Goal: Task Accomplishment & Management: Manage account settings

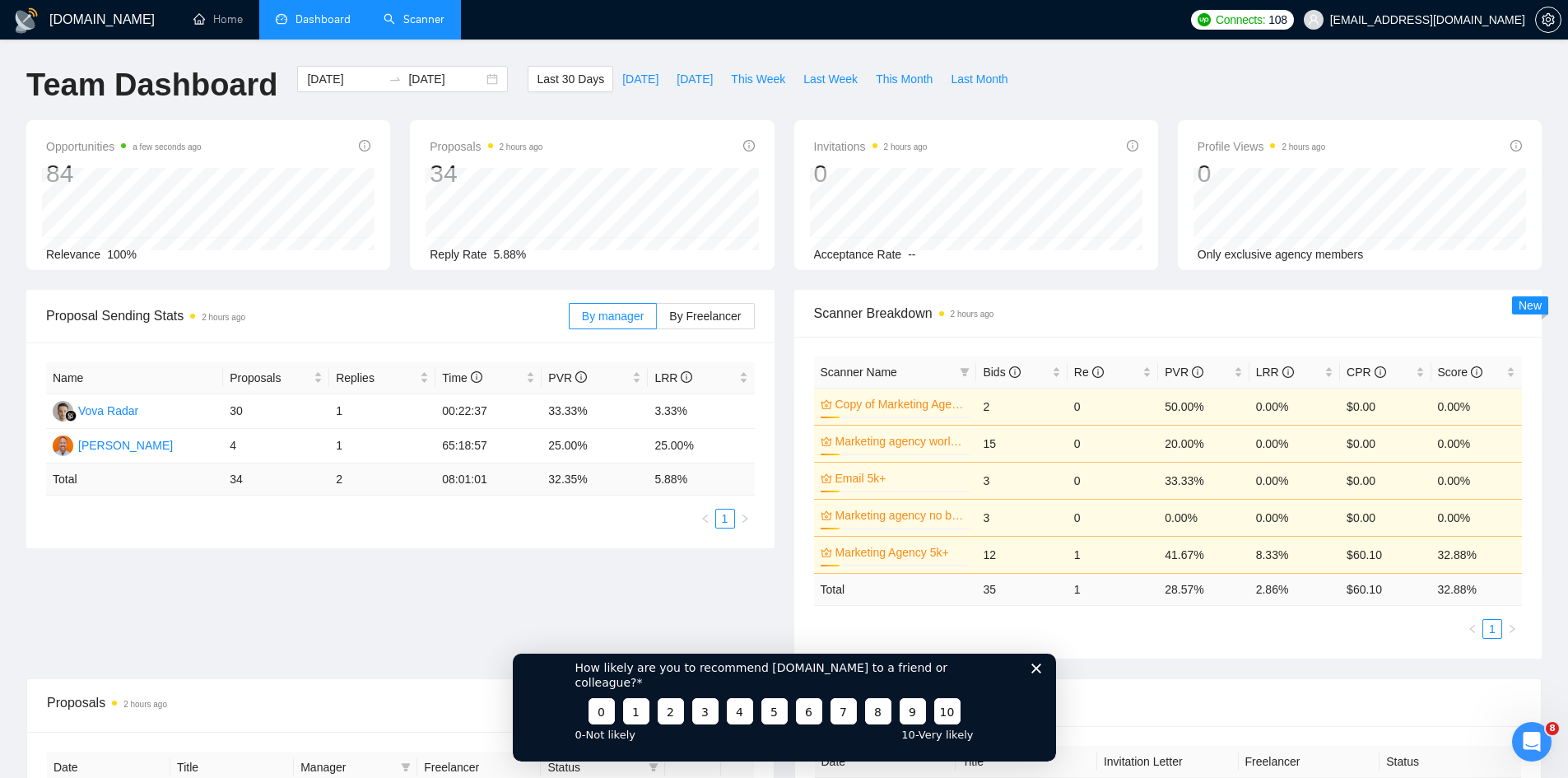
click at [399, 23] on link "Scanner" at bounding box center [414, 19] width 60 height 14
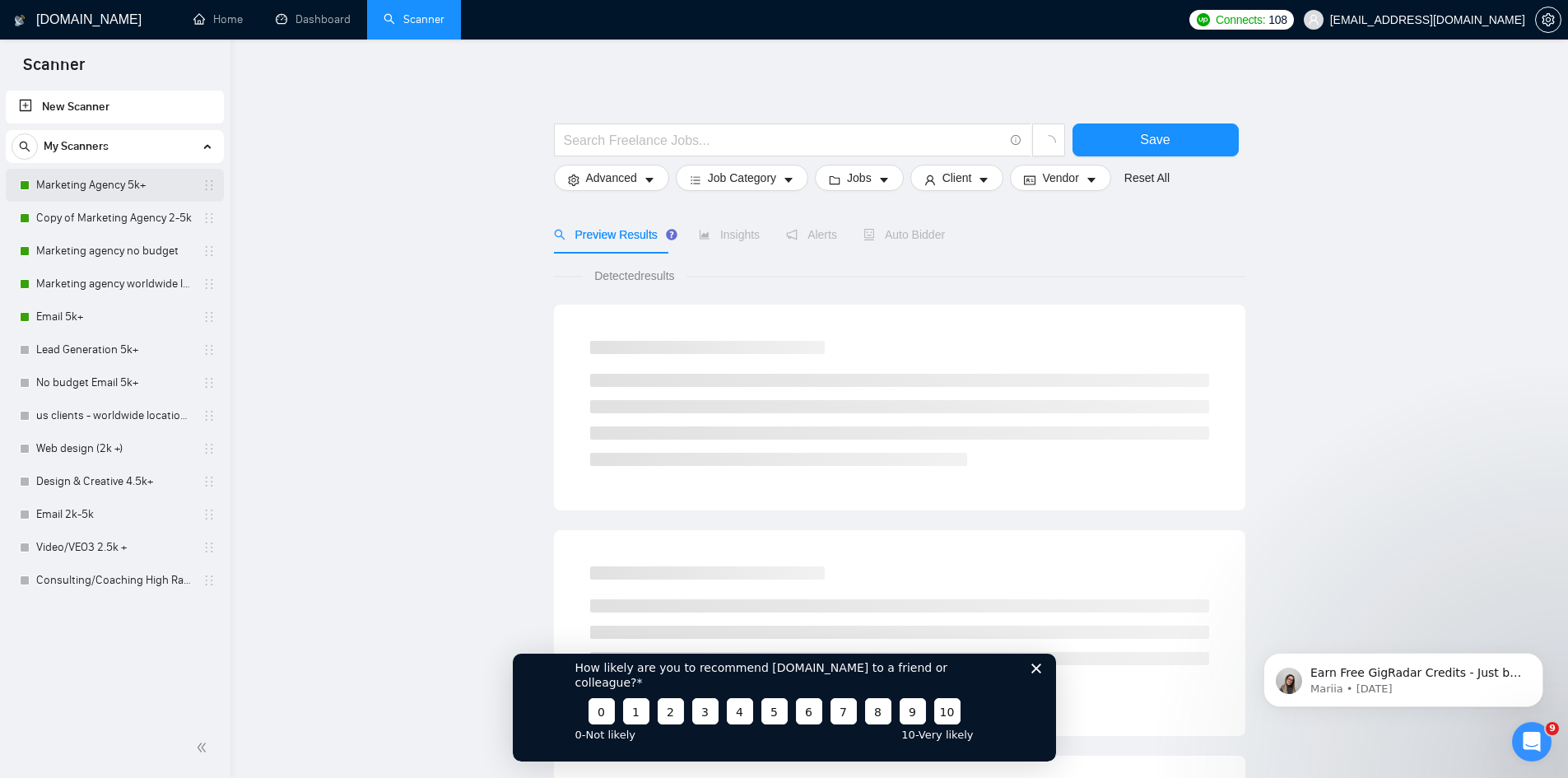
click at [87, 193] on link "Marketing Agency 5k+" at bounding box center [114, 186] width 157 height 33
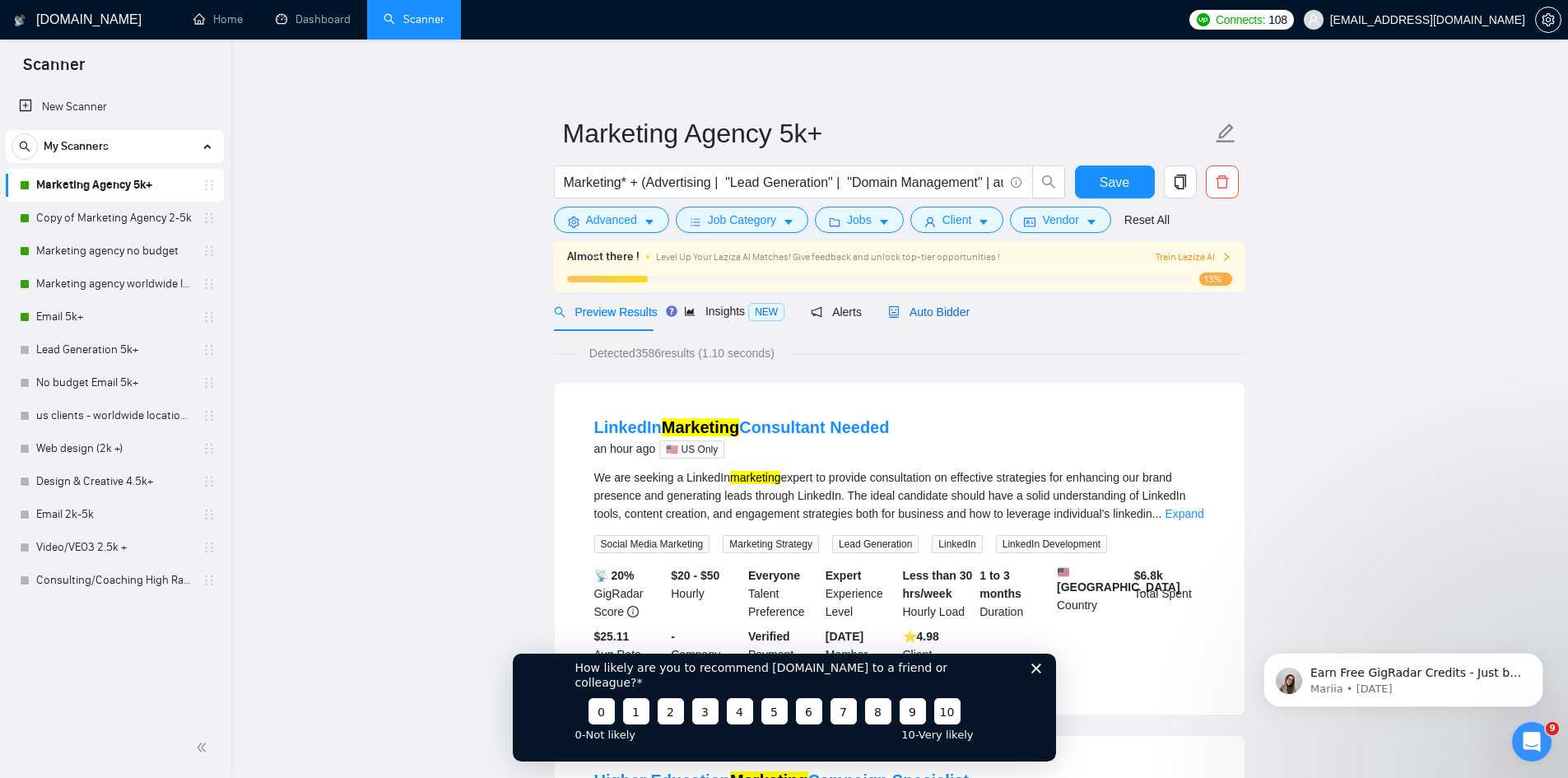
click at [936, 317] on span "Auto Bidder" at bounding box center [929, 312] width 81 height 13
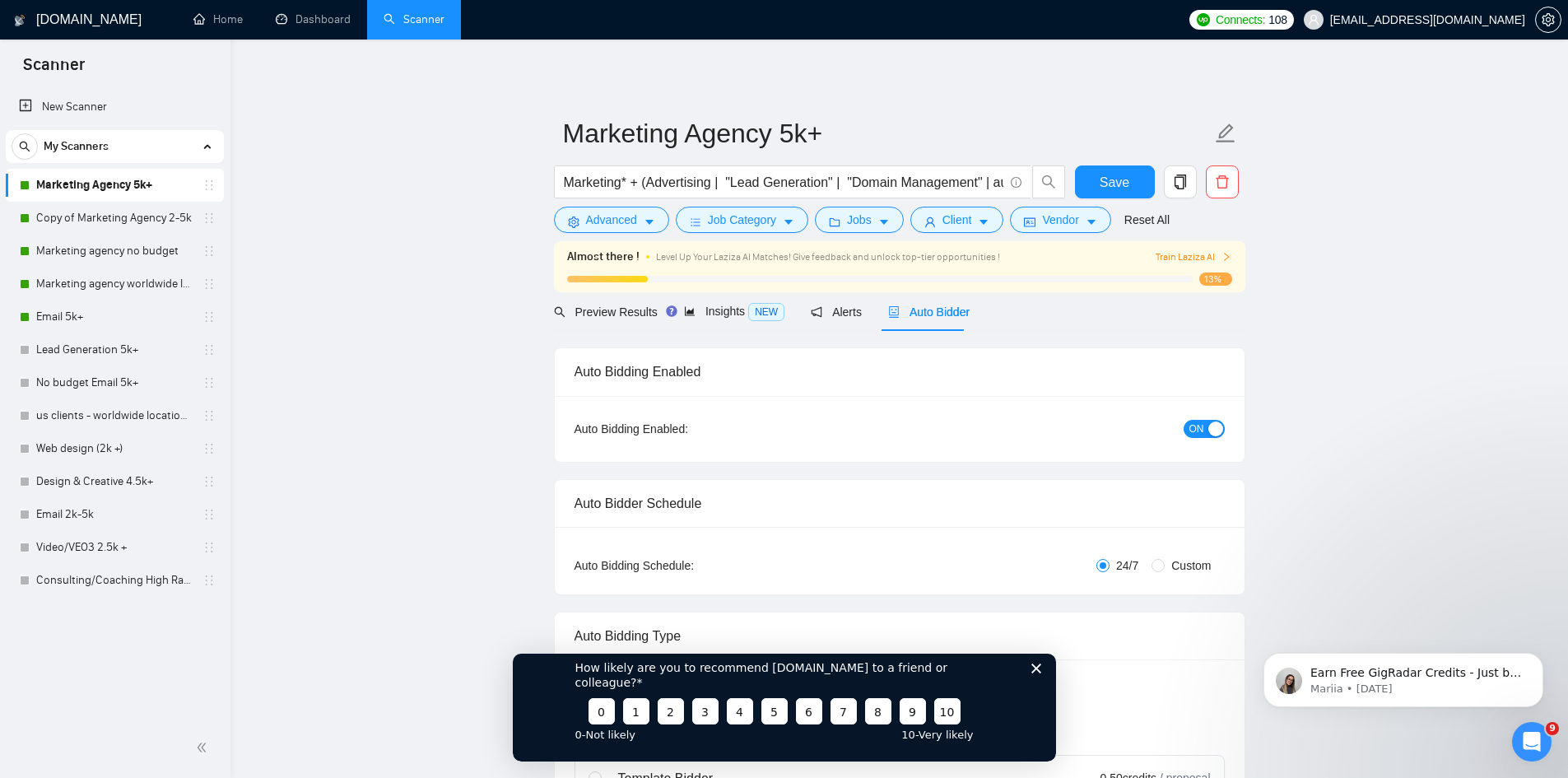
radio input "false"
radio input "true"
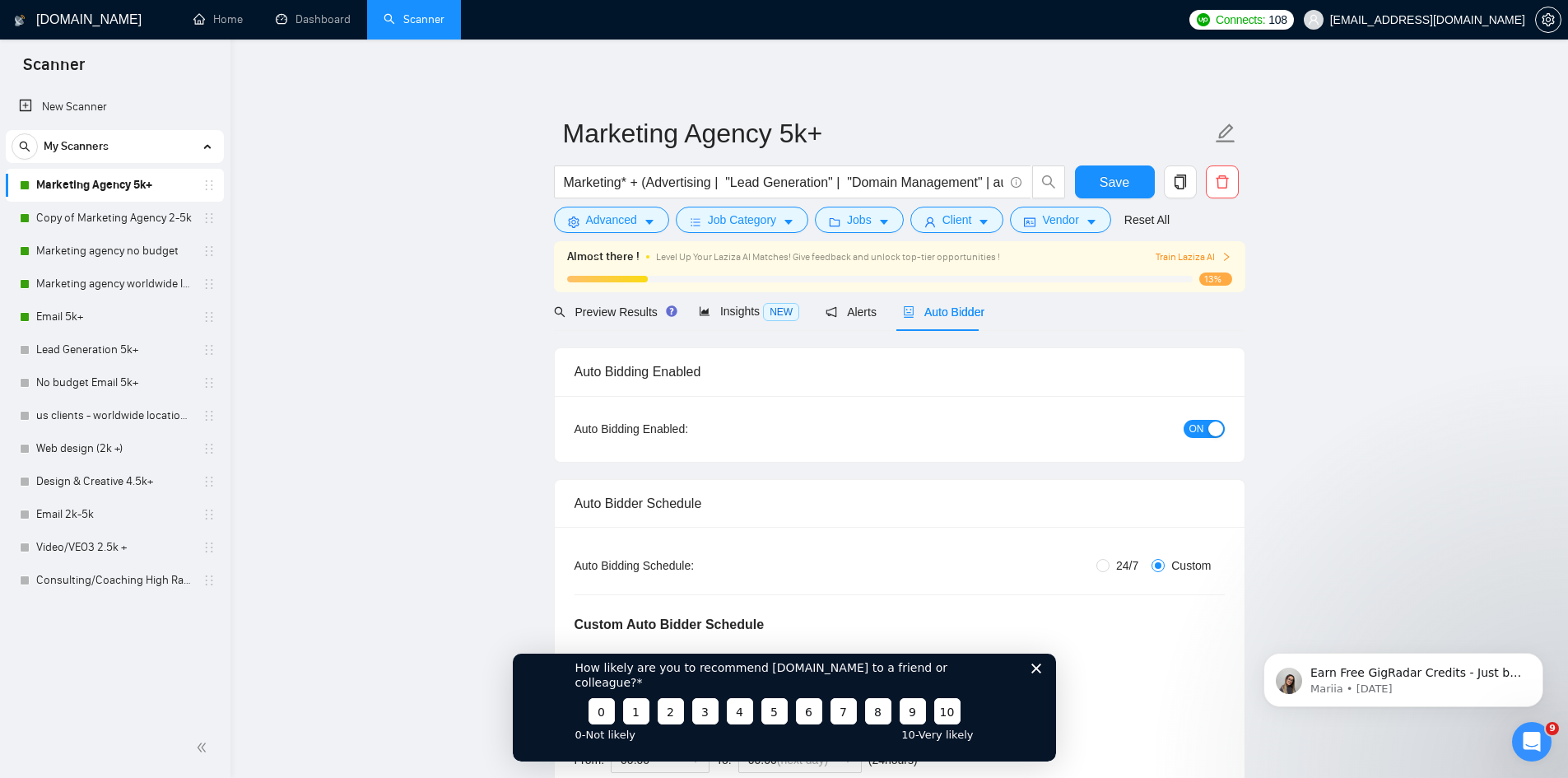
click at [1193, 425] on span "ON" at bounding box center [1197, 429] width 15 height 18
click at [124, 210] on link "Copy of Marketing Agency 2-5k" at bounding box center [114, 218] width 157 height 33
click at [1142, 191] on button "Save" at bounding box center [1115, 182] width 80 height 33
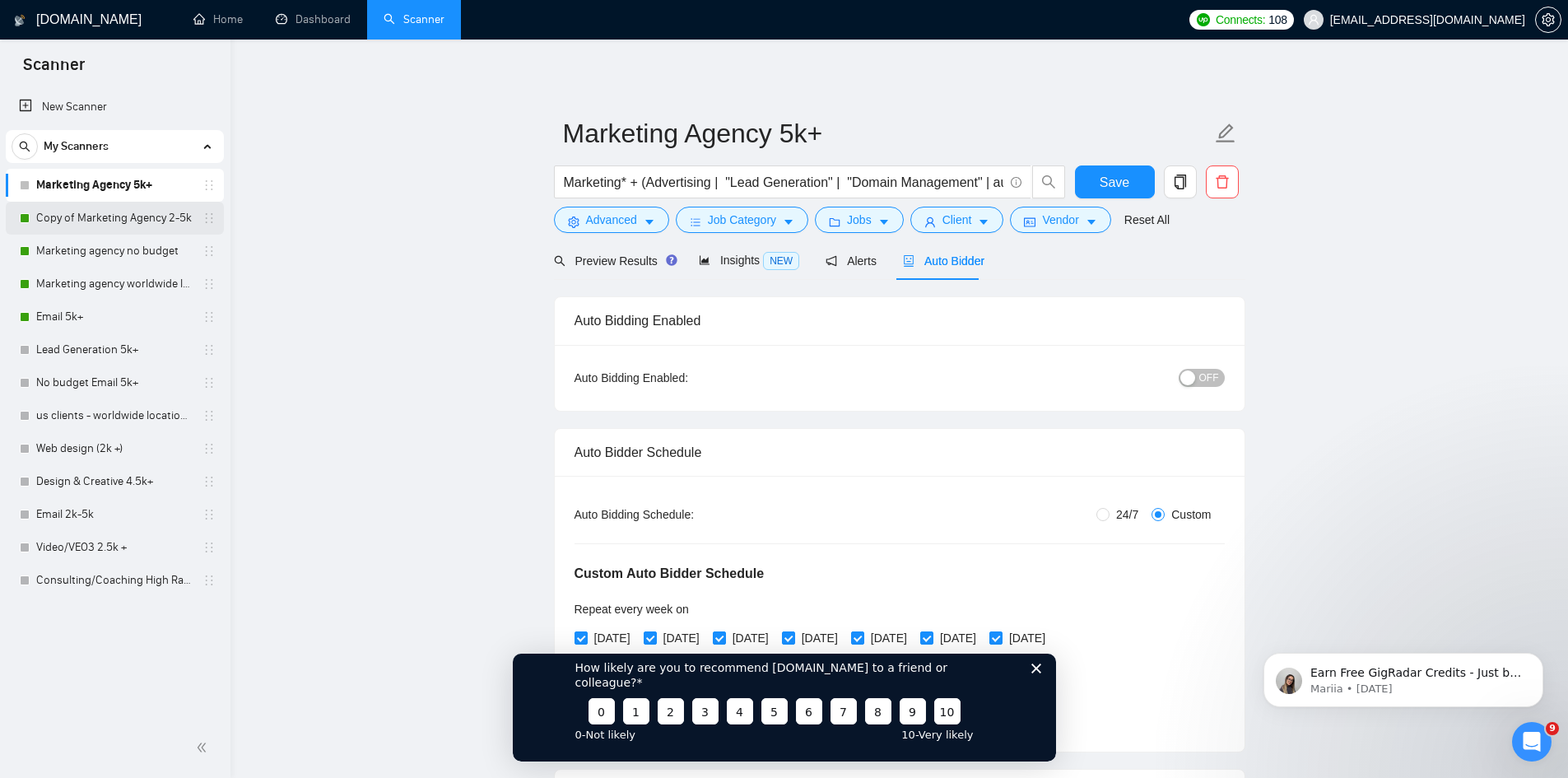
click at [94, 220] on link "Copy of Marketing Agency 2-5k" at bounding box center [114, 218] width 157 height 33
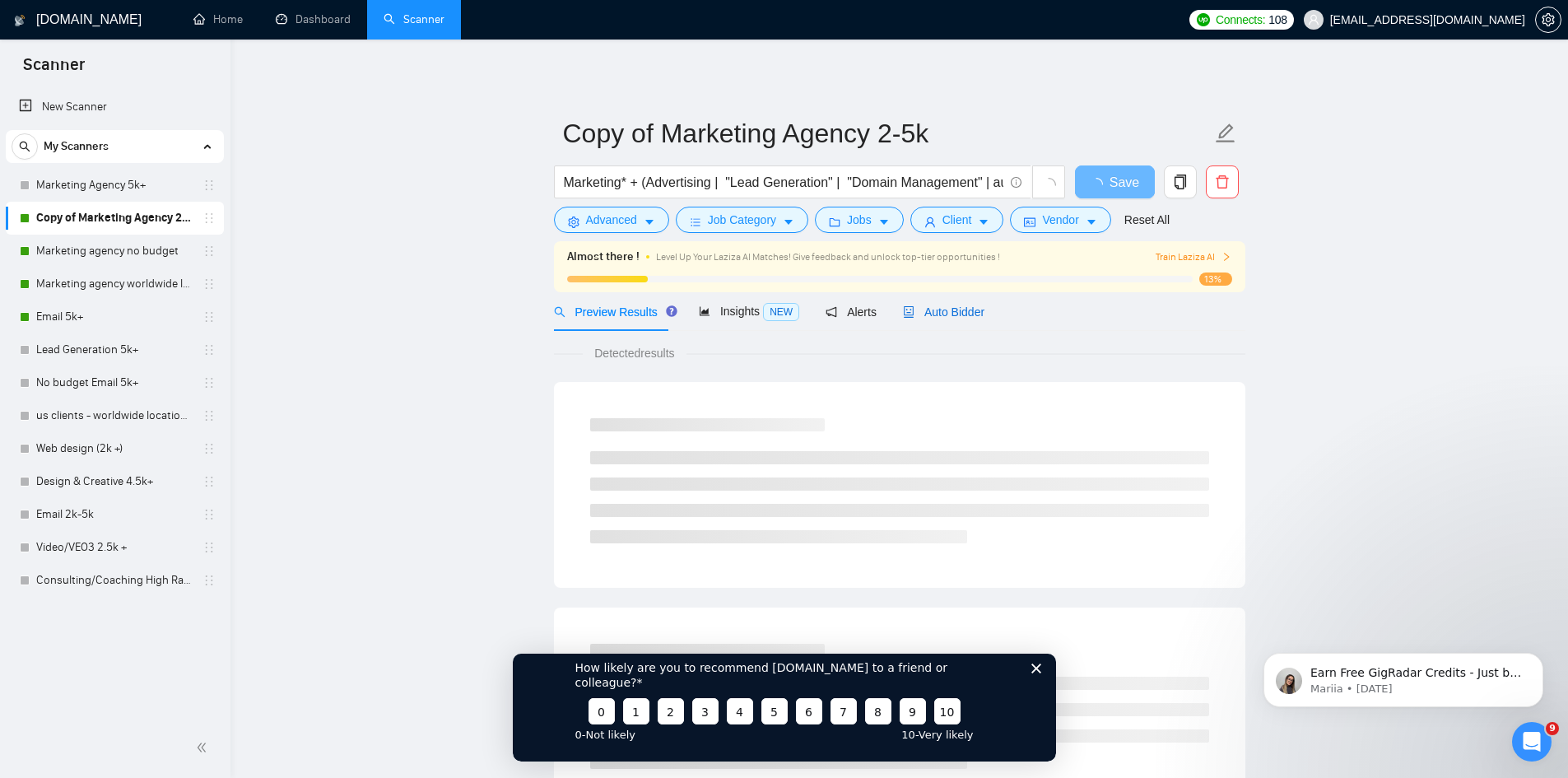
click at [939, 308] on span "Auto Bidder" at bounding box center [944, 312] width 81 height 13
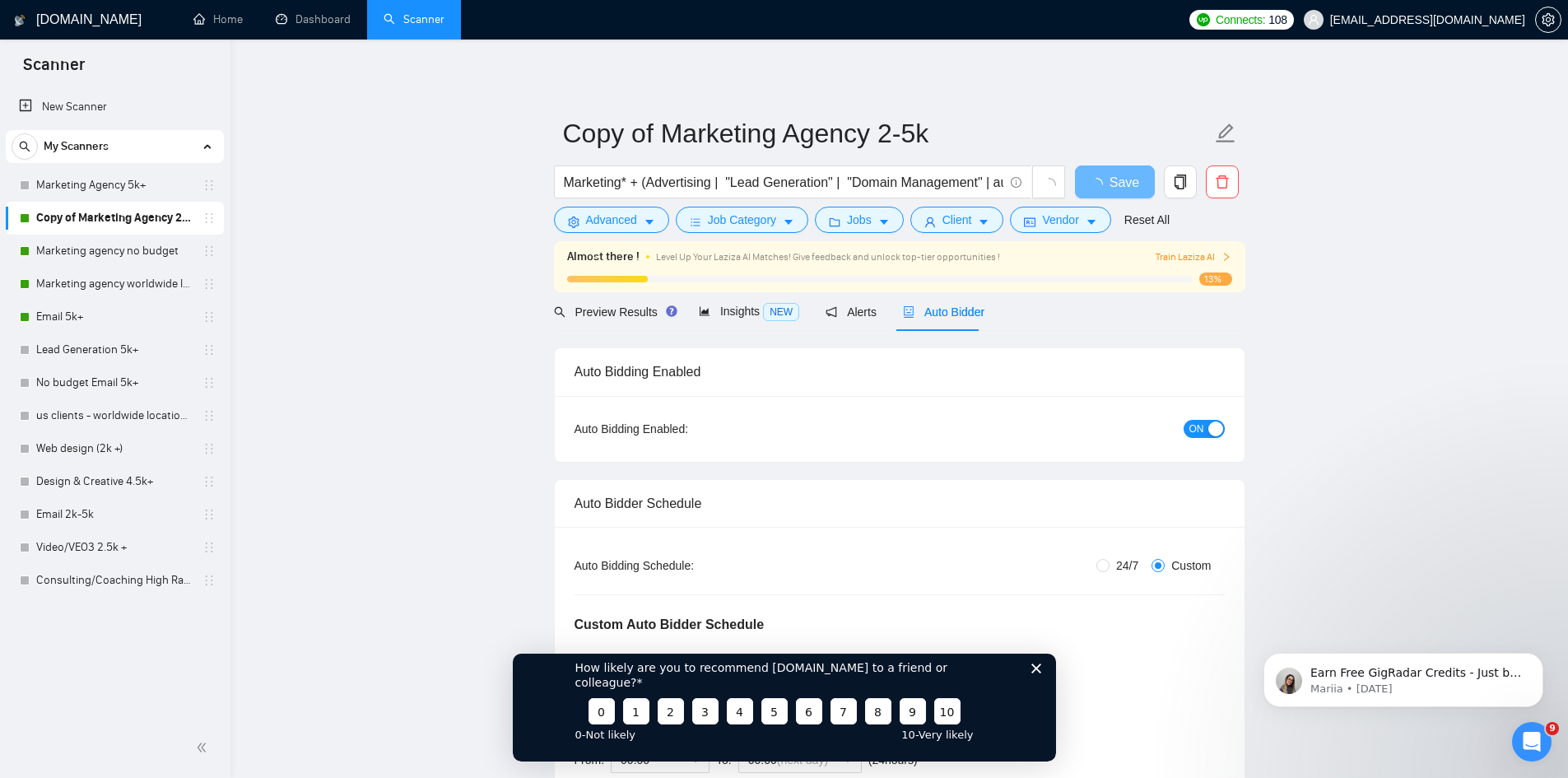
drag, startPoint x: 1230, startPoint y: 438, endPoint x: 1217, endPoint y: 430, distance: 15.3
click at [1230, 437] on div "Auto Bidding Enabled: ON" at bounding box center [899, 428] width 690 height 65
click at [1208, 427] on div "button" at bounding box center [1216, 429] width 15 height 15
click at [1127, 182] on span "Save" at bounding box center [1115, 182] width 30 height 21
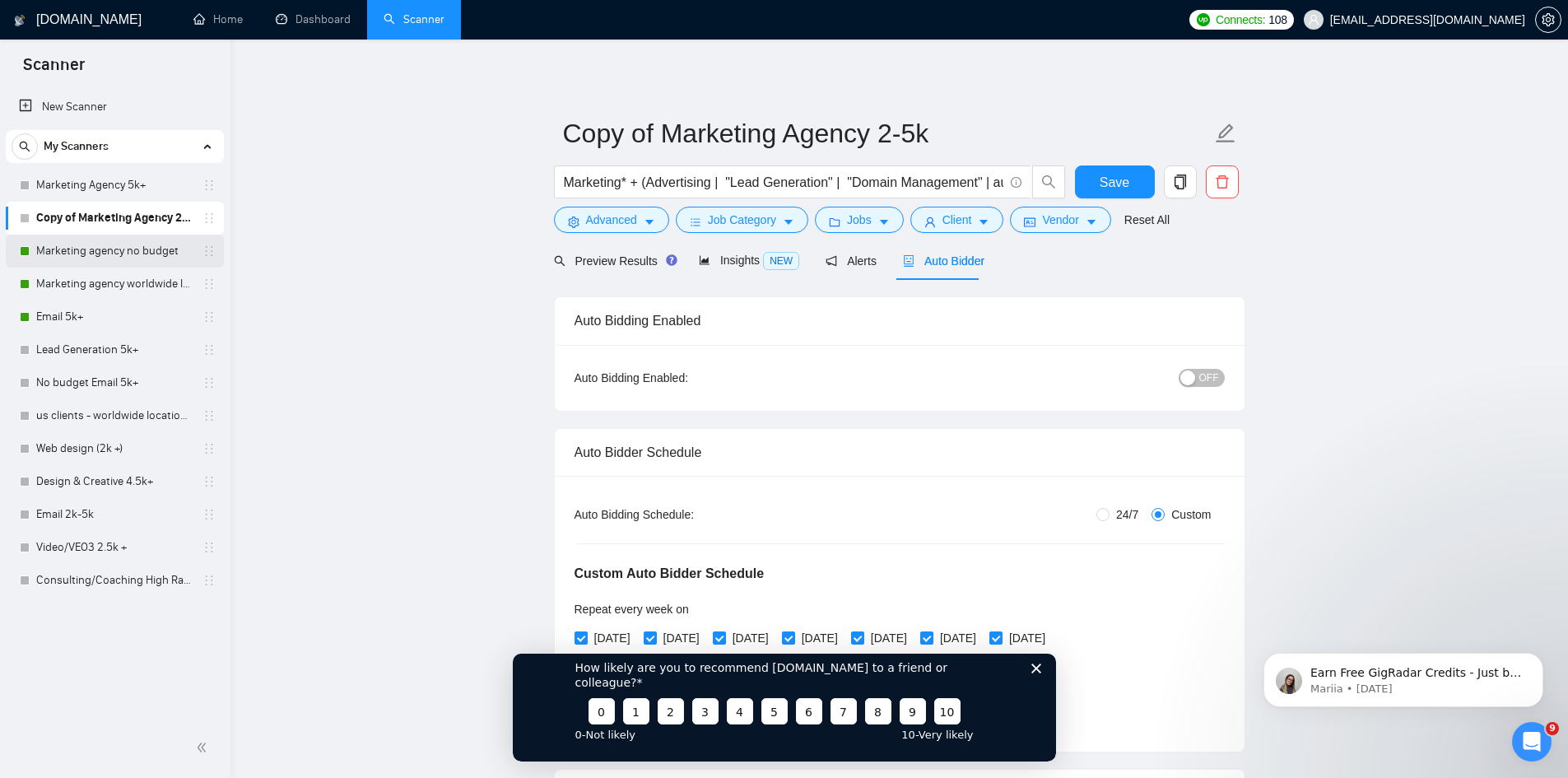
click at [139, 253] on link "Marketing agency no budget" at bounding box center [114, 251] width 157 height 33
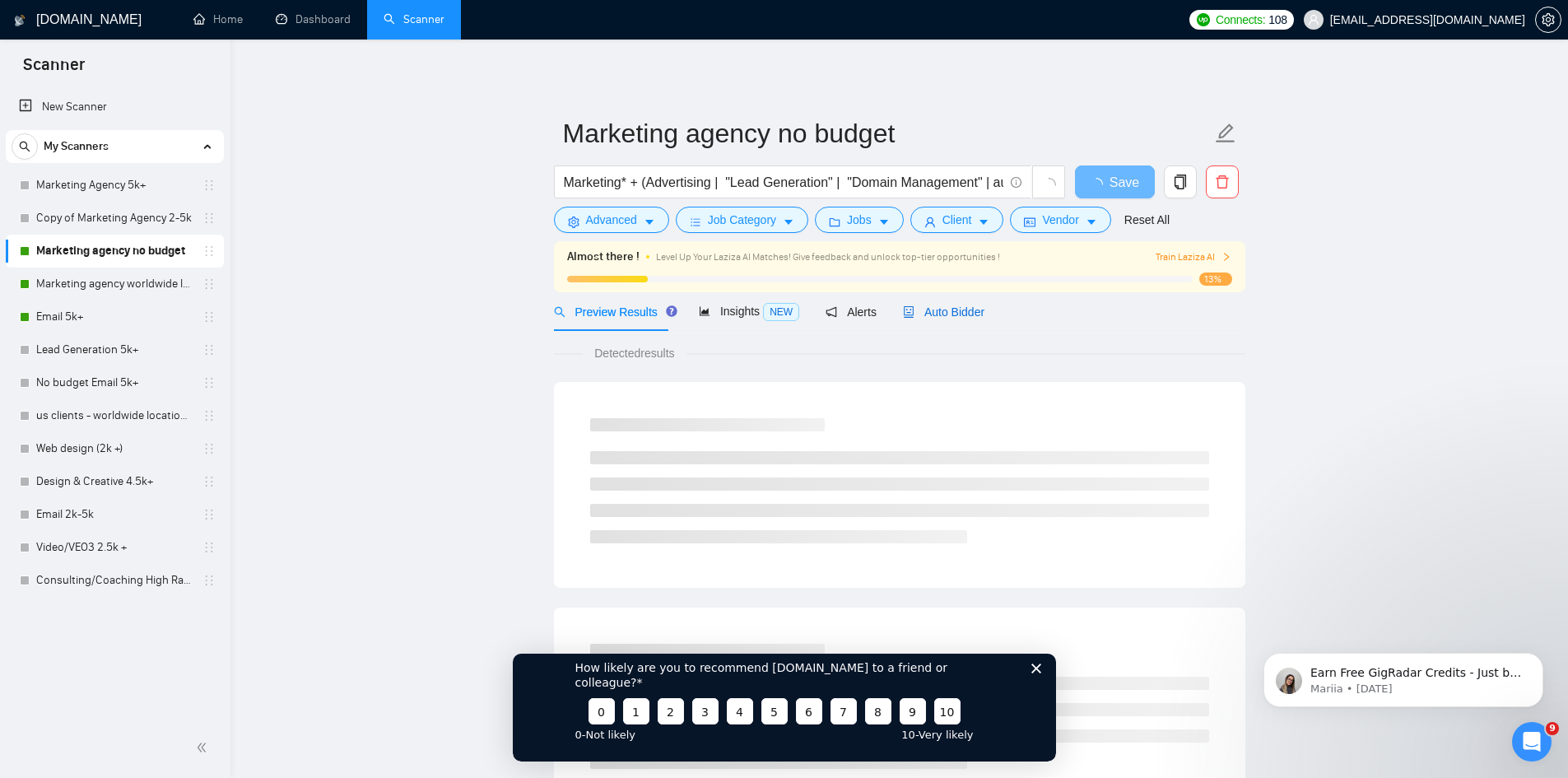
click at [923, 313] on span "Auto Bidder" at bounding box center [944, 312] width 81 height 13
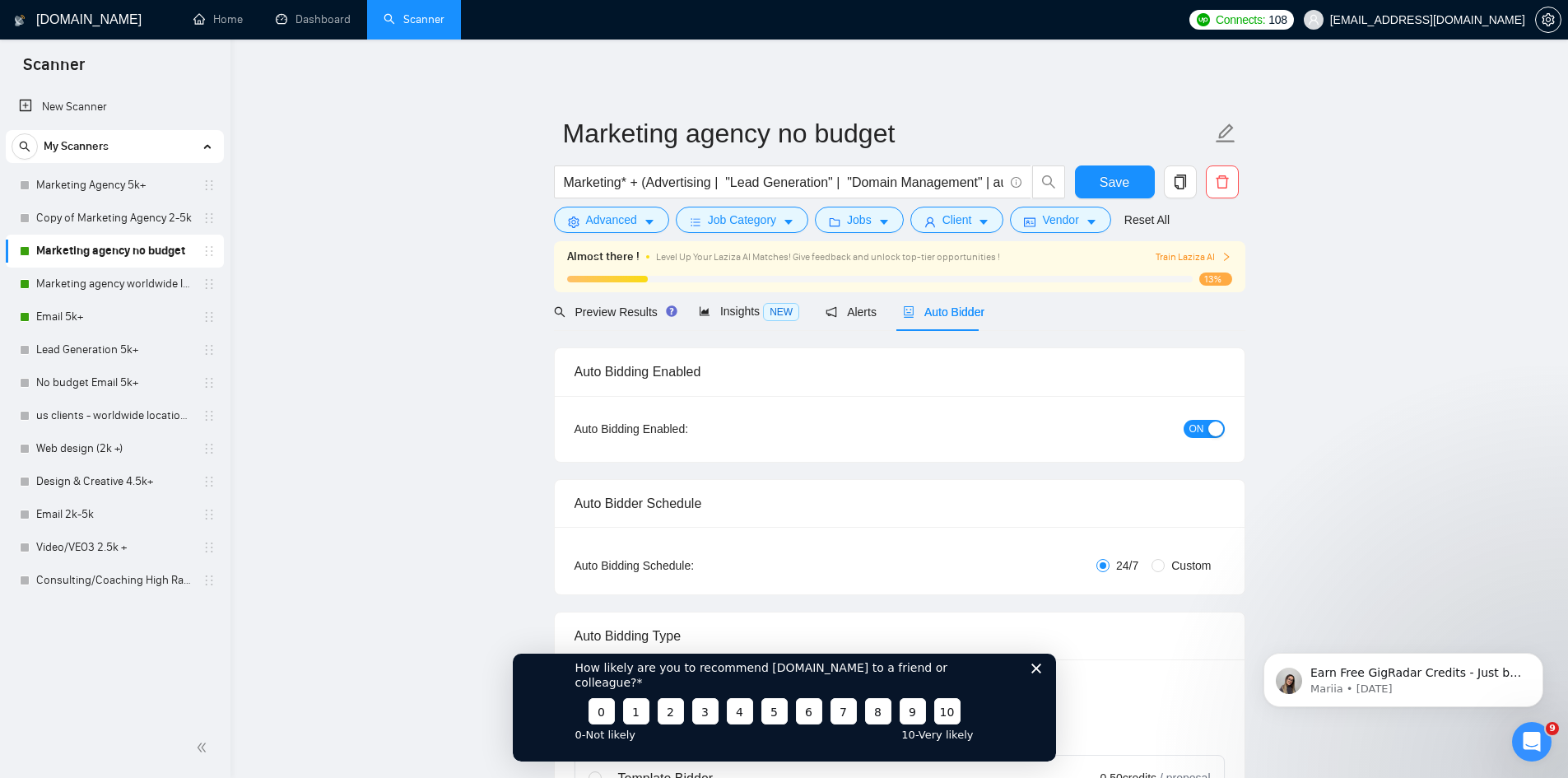
click at [1224, 432] on div "ON" at bounding box center [1116, 428] width 216 height 19
click at [1204, 428] on button "ON" at bounding box center [1204, 429] width 41 height 18
click at [1101, 191] on button "Save" at bounding box center [1115, 182] width 80 height 33
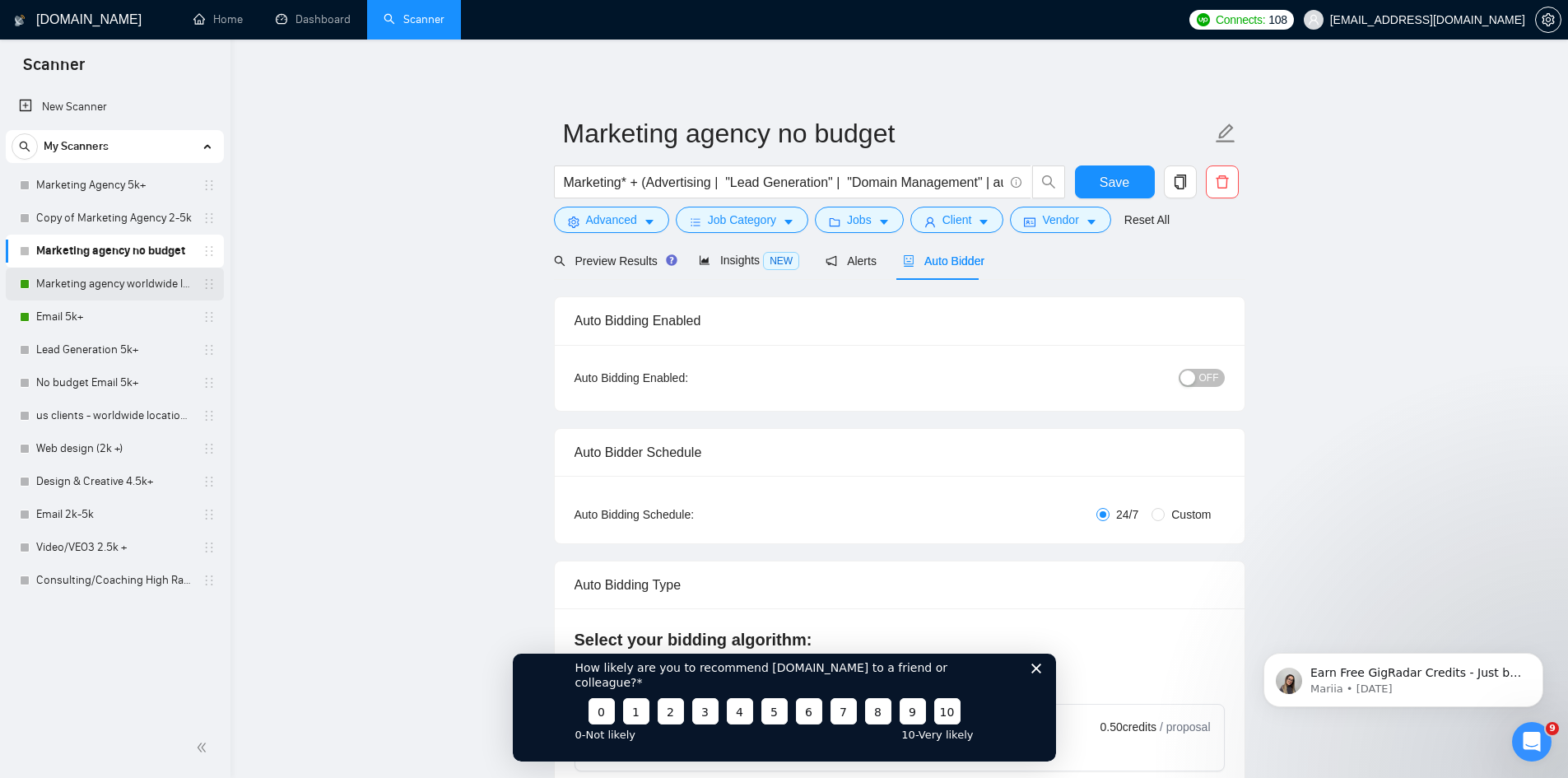
click at [108, 291] on link "Marketing agency worldwide location" at bounding box center [114, 284] width 157 height 33
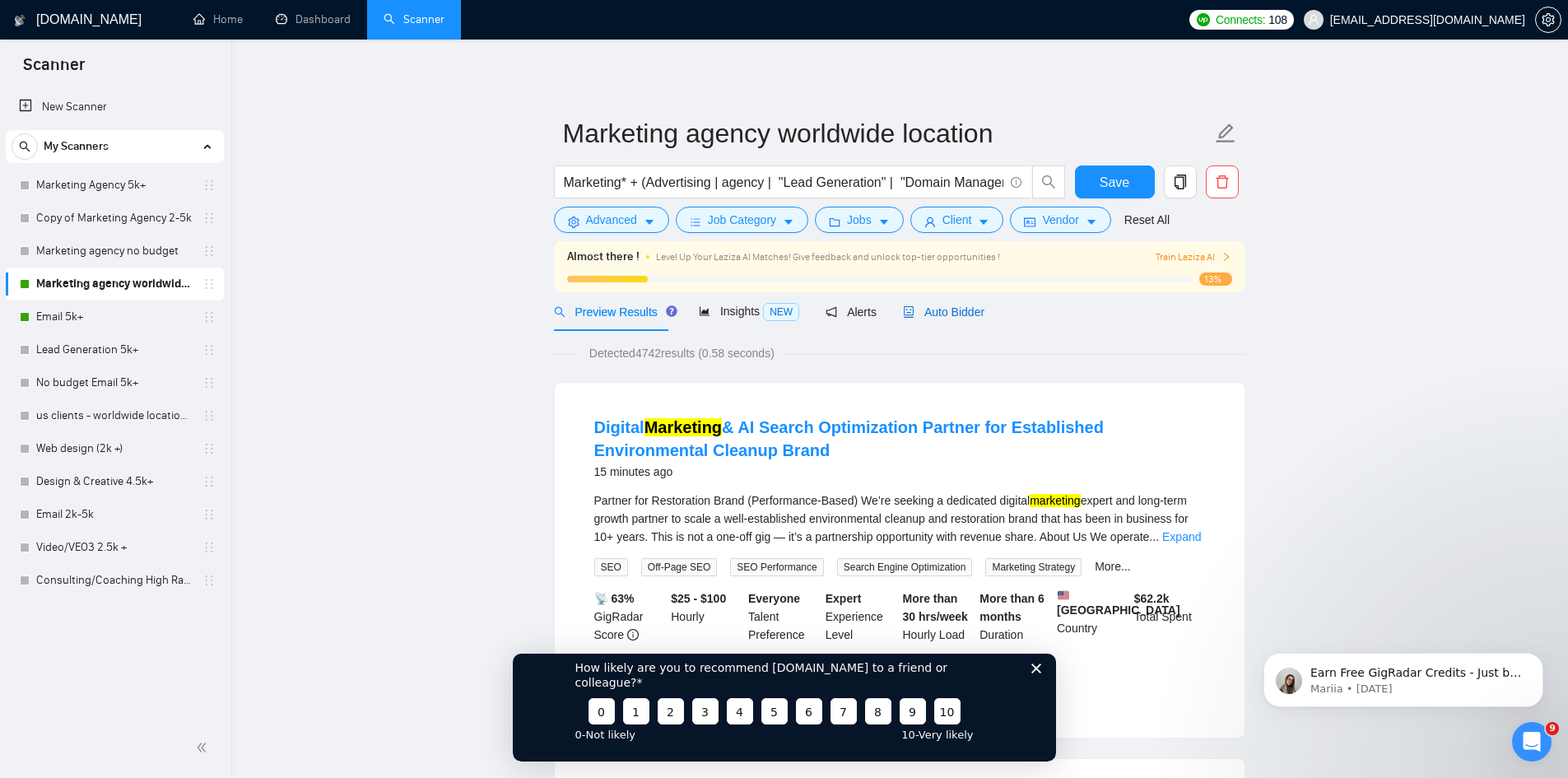
click at [931, 305] on span "Auto Bidder" at bounding box center [944, 312] width 81 height 13
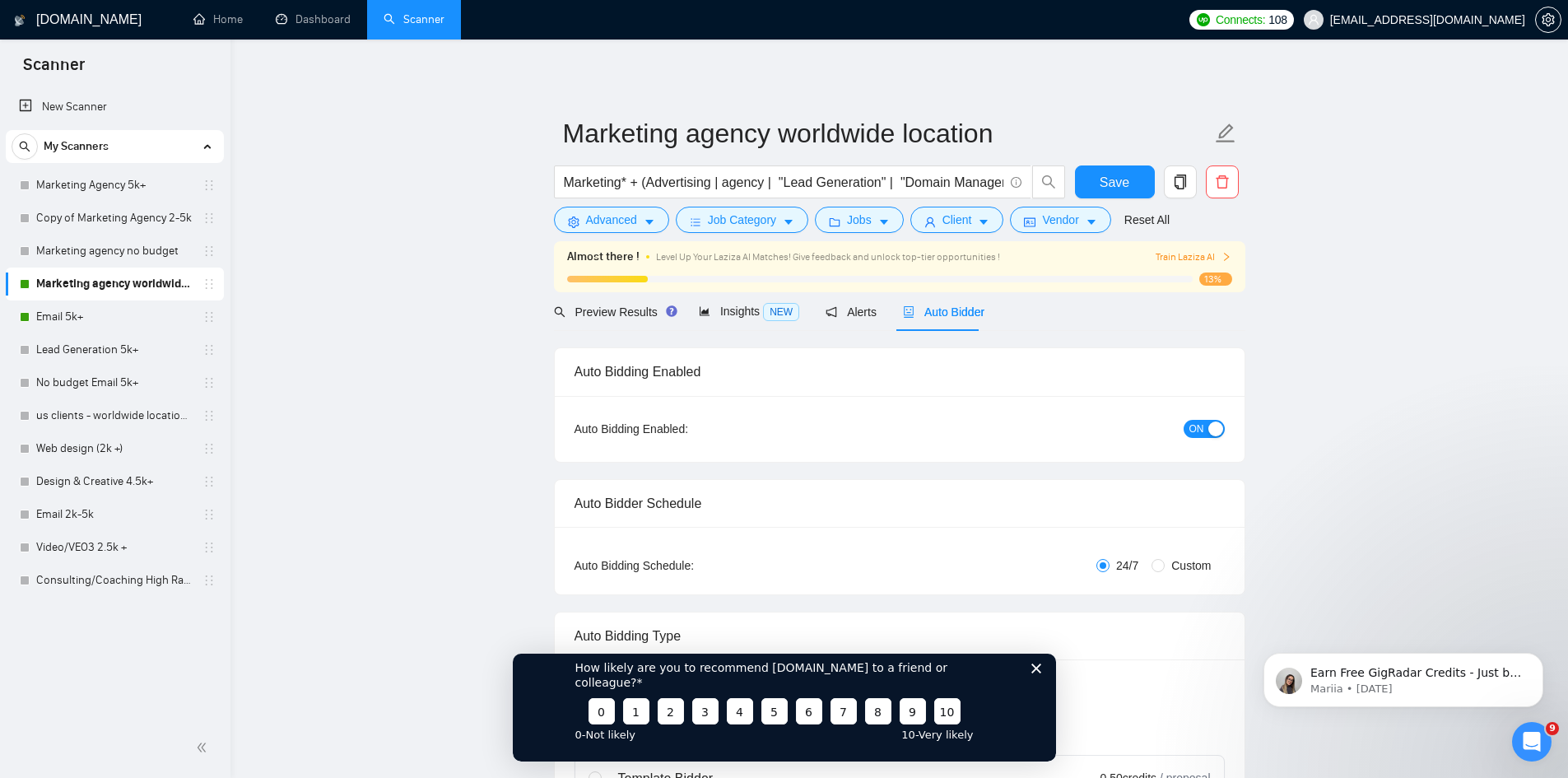
radio input "false"
radio input "true"
click at [1210, 423] on div "button" at bounding box center [1216, 429] width 15 height 15
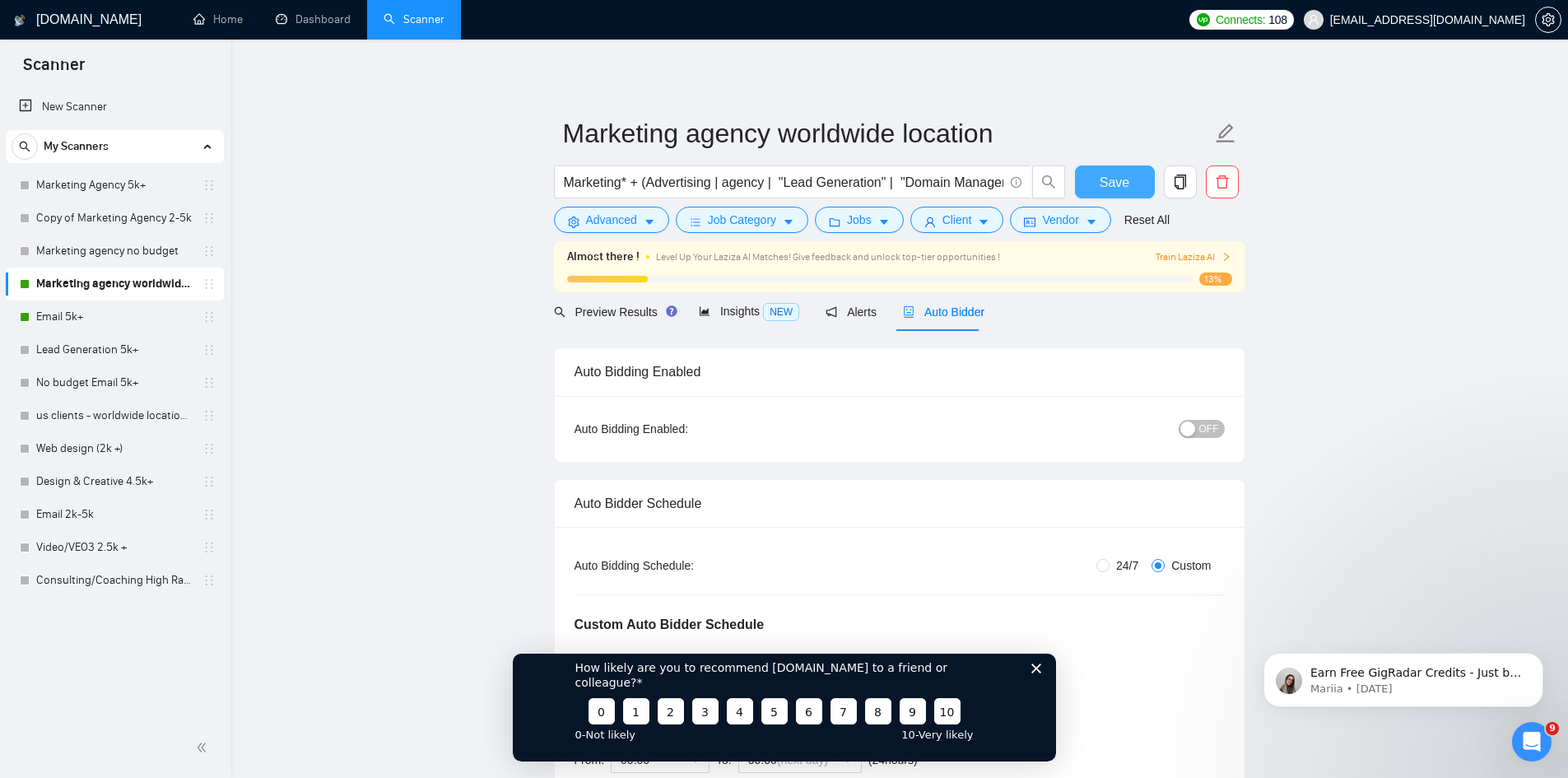
click at [1129, 167] on button "Save" at bounding box center [1115, 182] width 80 height 33
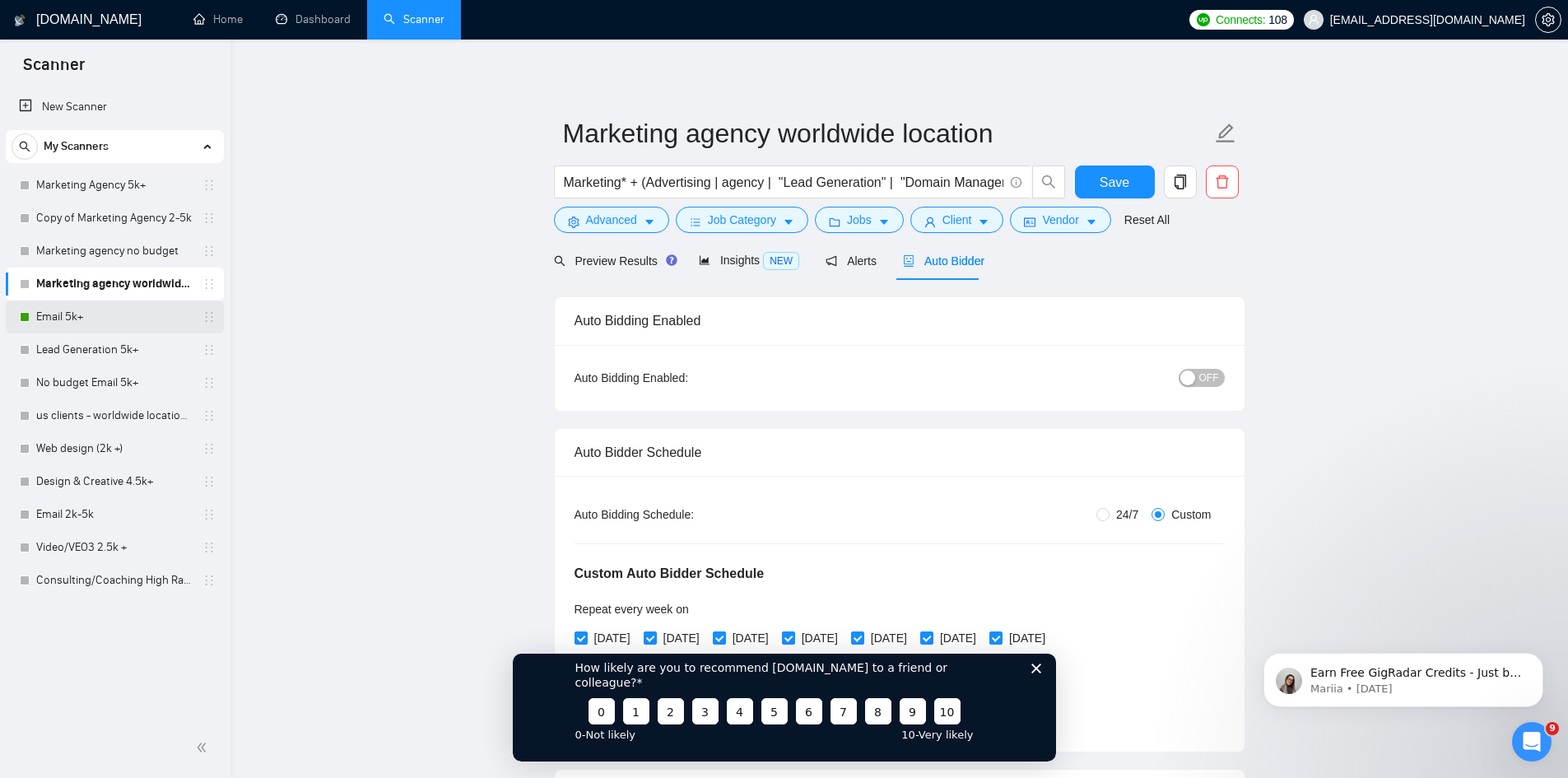
click at [60, 325] on link "Email 5k+" at bounding box center [114, 317] width 157 height 33
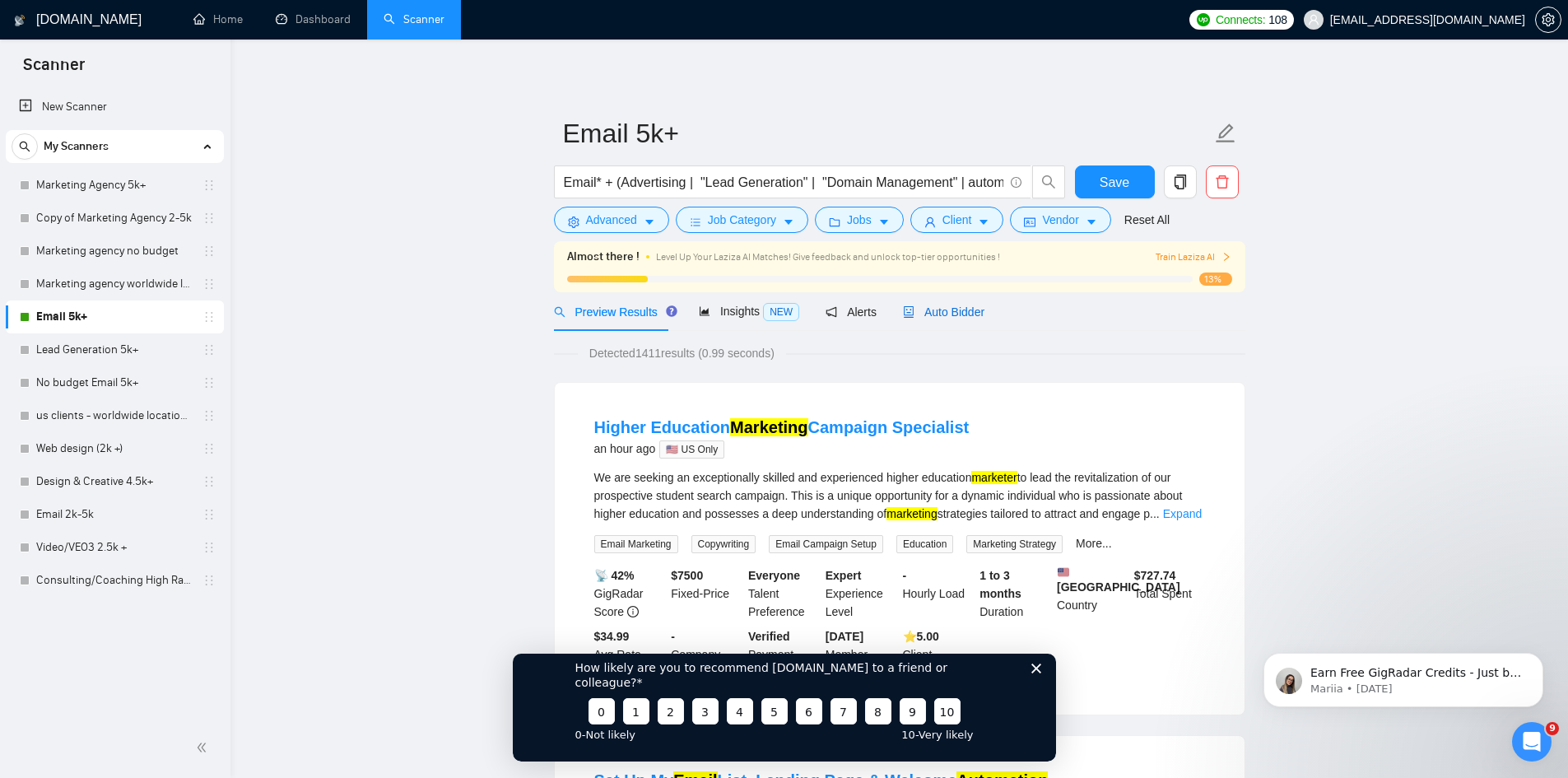
click at [939, 305] on span "Auto Bidder" at bounding box center [944, 312] width 81 height 13
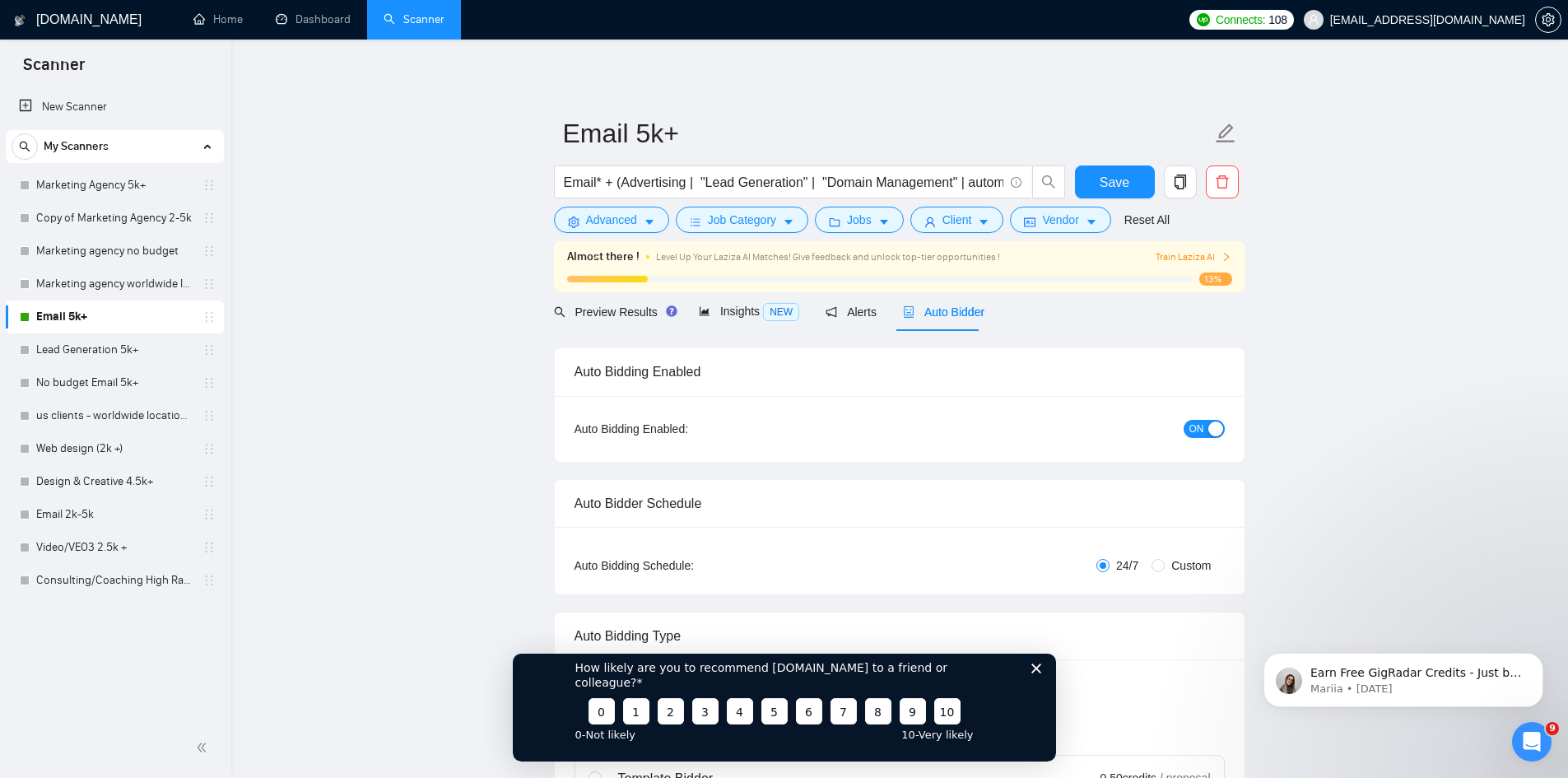
click at [1208, 428] on div "button" at bounding box center [1216, 429] width 15 height 15
click at [1117, 172] on span "Save" at bounding box center [1115, 182] width 30 height 21
